Goal: Task Accomplishment & Management: Use online tool/utility

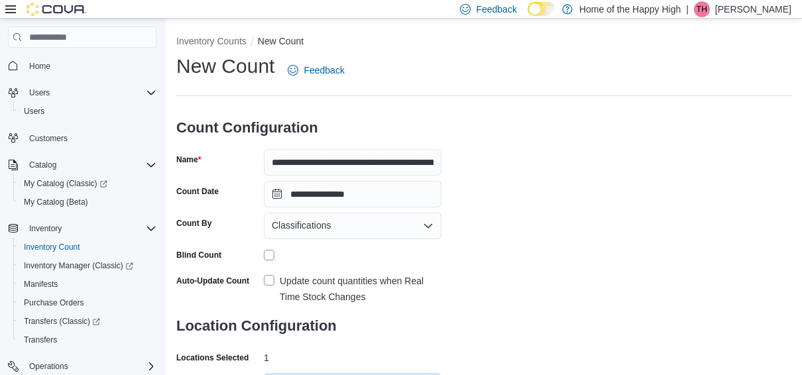
scroll to position [208, 0]
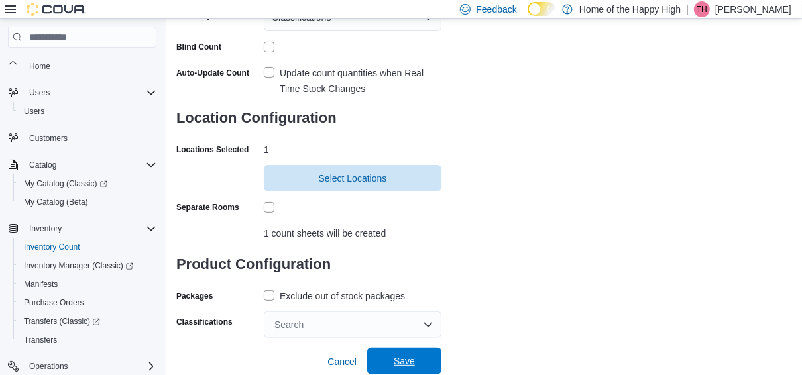
click at [408, 355] on span "Save" at bounding box center [404, 361] width 58 height 27
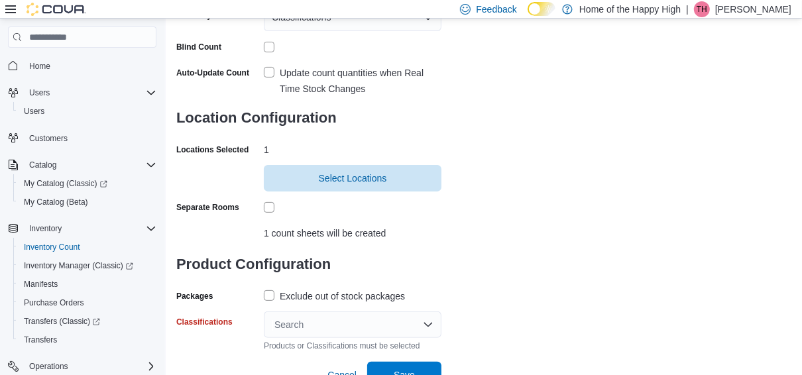
scroll to position [221, 0]
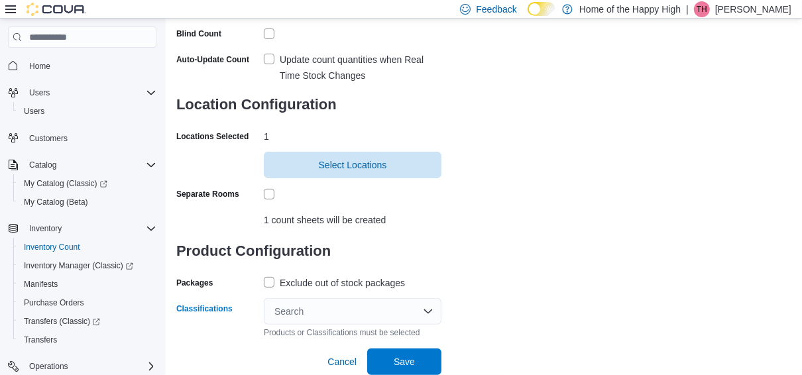
click at [416, 304] on div "Search" at bounding box center [353, 311] width 178 height 27
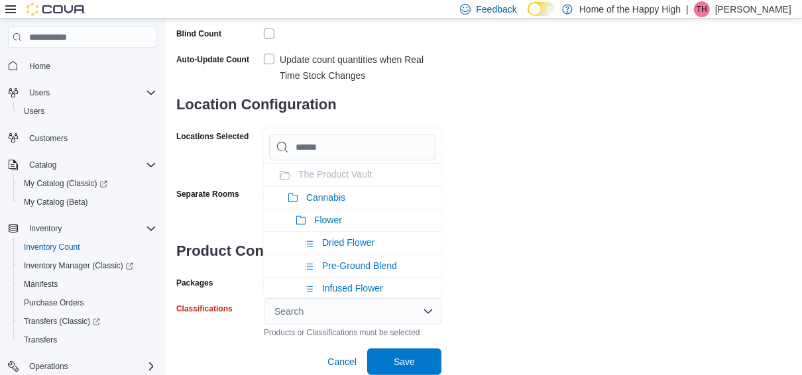
click at [708, 8] on span "TH" at bounding box center [702, 9] width 11 height 16
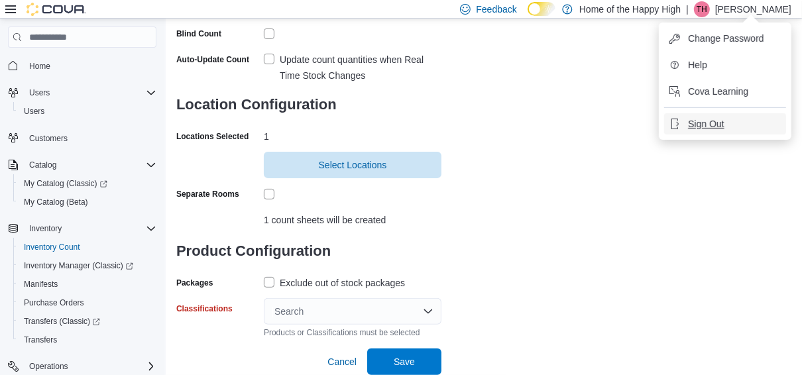
click at [711, 126] on span "Sign Out" at bounding box center [706, 123] width 36 height 13
